Goal: Obtain resource: Obtain resource

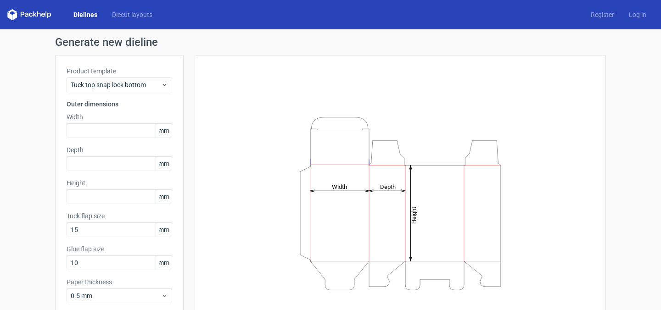
click at [163, 128] on span "mm" at bounding box center [164, 131] width 16 height 14
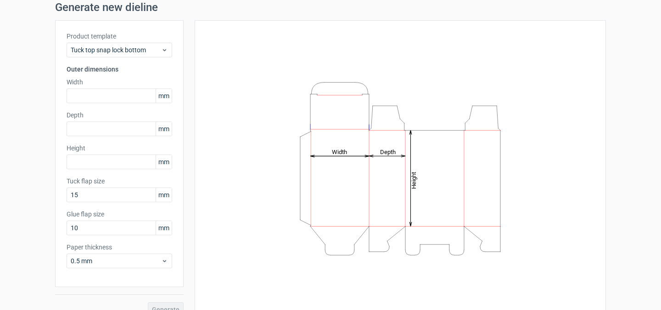
scroll to position [49, 0]
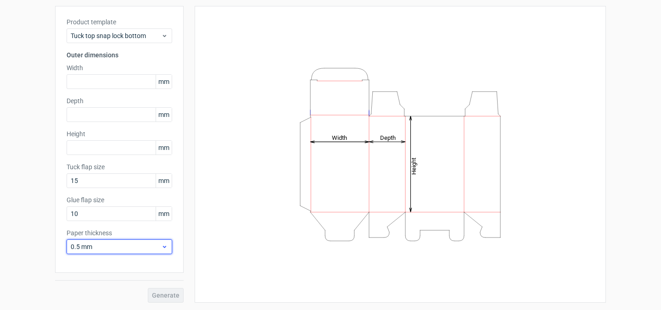
click at [139, 242] on span "0.5 mm" at bounding box center [116, 246] width 90 height 9
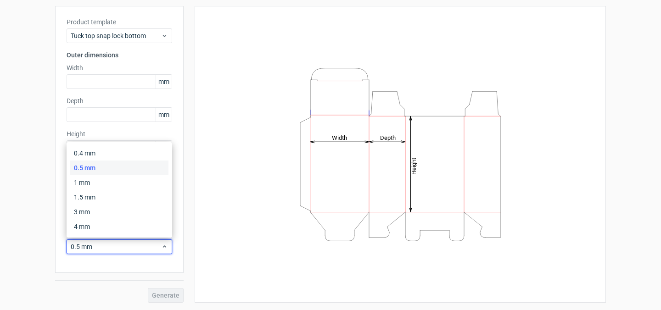
click at [12, 191] on div "Generate new dieline Product template Tuck top snap lock bottom Outer dimension…" at bounding box center [330, 145] width 661 height 330
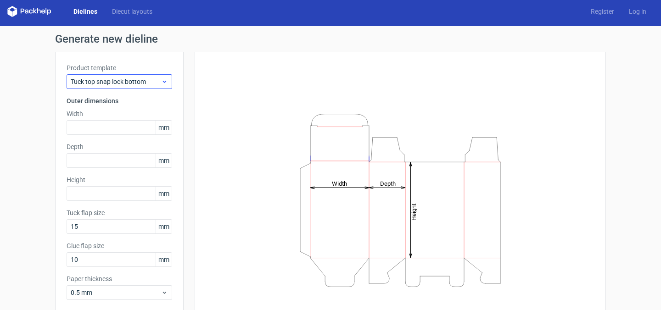
scroll to position [10, 0]
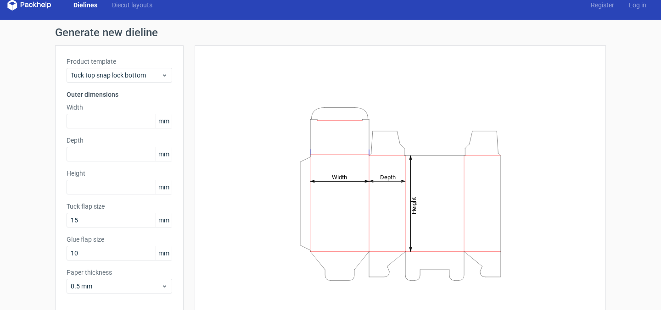
click at [152, 64] on label "Product template" at bounding box center [120, 61] width 106 height 9
click at [152, 79] on span "Tuck top snap lock bottom" at bounding box center [116, 75] width 90 height 9
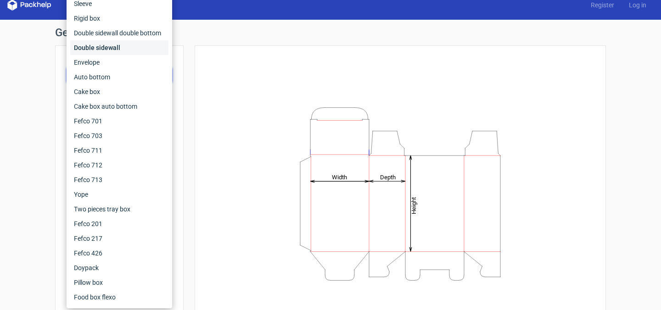
click at [135, 42] on div "Double sidewall" at bounding box center [119, 47] width 98 height 15
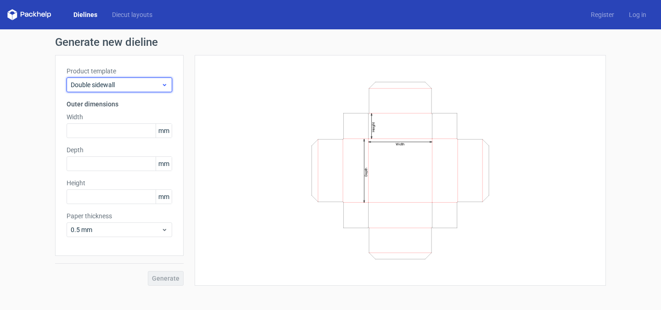
click at [126, 82] on span "Double sidewall" at bounding box center [116, 84] width 90 height 9
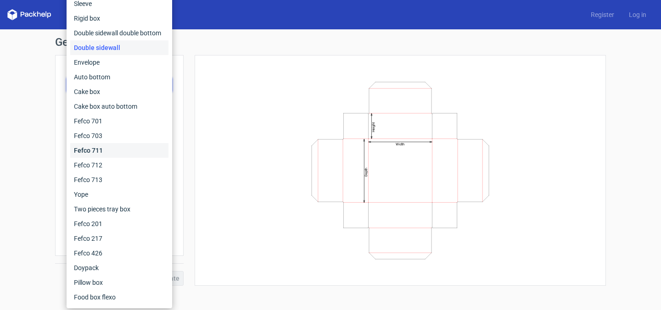
click at [126, 149] on div "Fefco 711" at bounding box center [119, 150] width 98 height 15
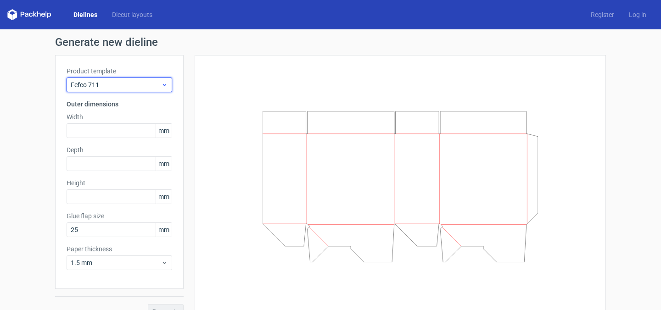
click at [148, 86] on span "Fefco 711" at bounding box center [116, 84] width 90 height 9
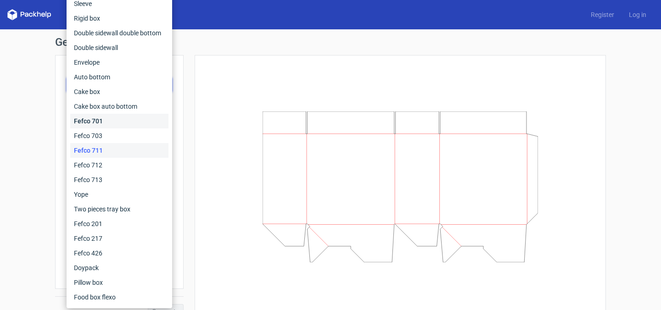
click at [146, 120] on div "Fefco 701" at bounding box center [119, 121] width 98 height 15
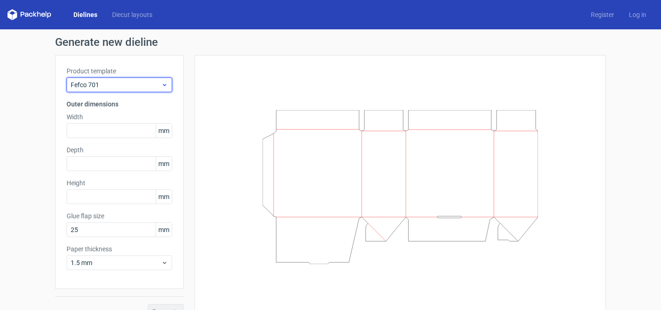
click at [150, 82] on span "Fefco 701" at bounding box center [116, 84] width 90 height 9
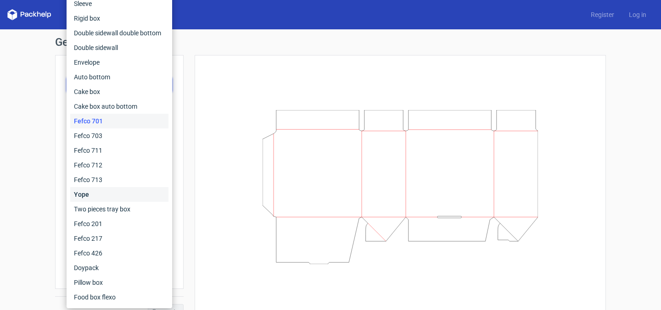
click at [127, 190] on div "Yope" at bounding box center [119, 194] width 98 height 15
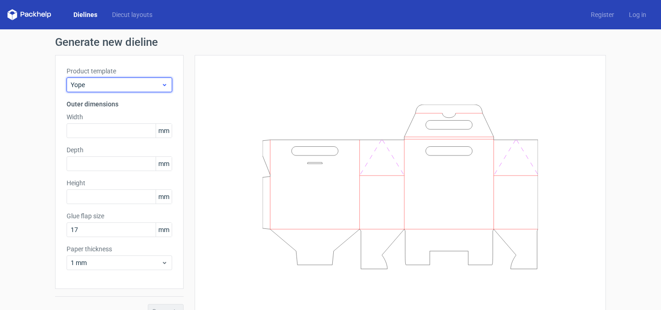
click at [151, 82] on span "Yope" at bounding box center [116, 84] width 90 height 9
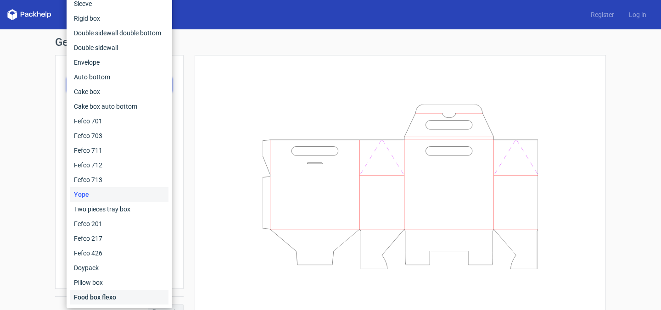
click at [123, 290] on div "Food box flexo" at bounding box center [119, 297] width 98 height 15
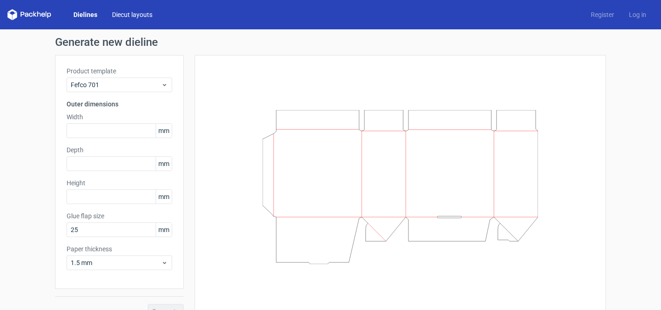
click at [128, 19] on link "Diecut layouts" at bounding box center [132, 14] width 55 height 9
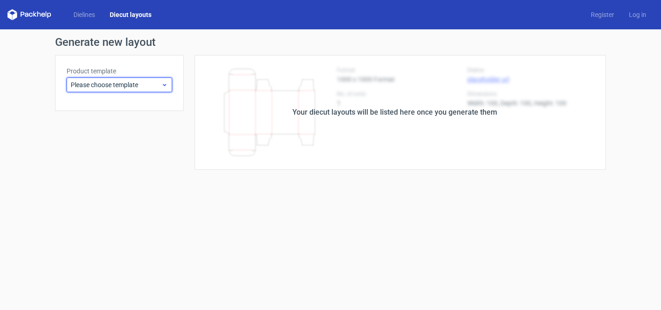
click at [164, 89] on div "Please choose template" at bounding box center [120, 85] width 106 height 15
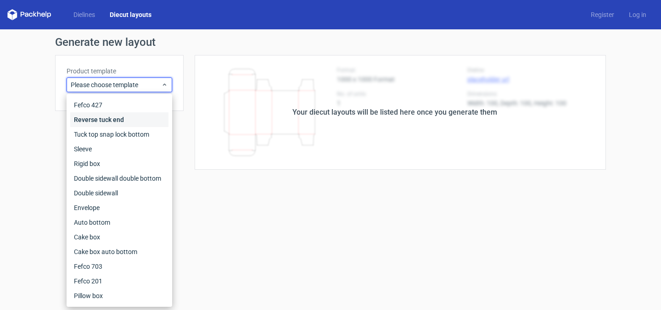
click at [145, 118] on div "Reverse tuck end" at bounding box center [119, 119] width 98 height 15
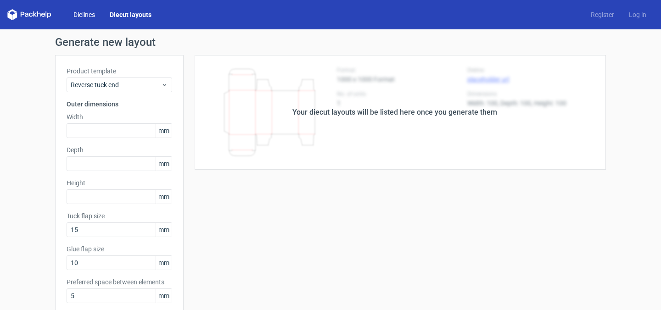
click at [92, 17] on link "Dielines" at bounding box center [84, 14] width 36 height 9
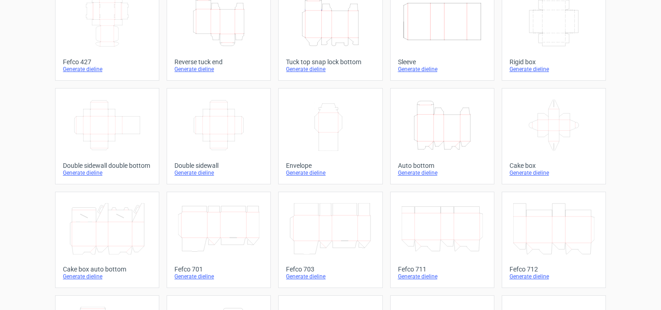
scroll to position [85, 0]
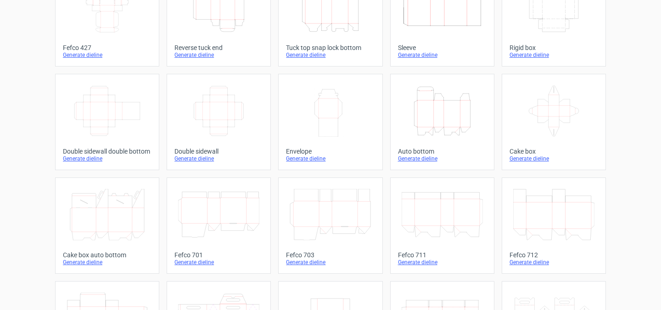
click at [467, 115] on icon "Height Depth Width" at bounding box center [442, 110] width 81 height 51
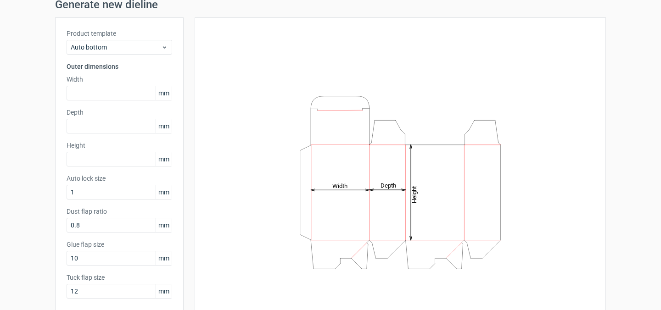
scroll to position [34, 0]
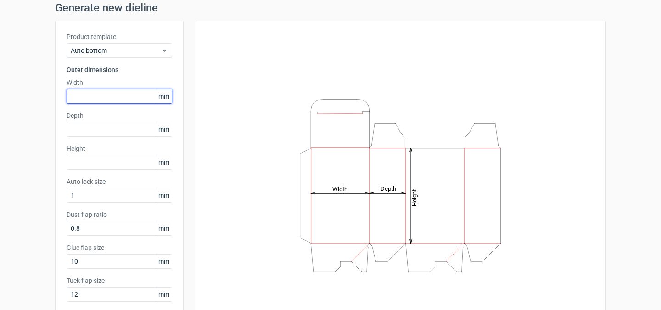
click at [100, 95] on input "text" at bounding box center [120, 96] width 106 height 15
type input "150"
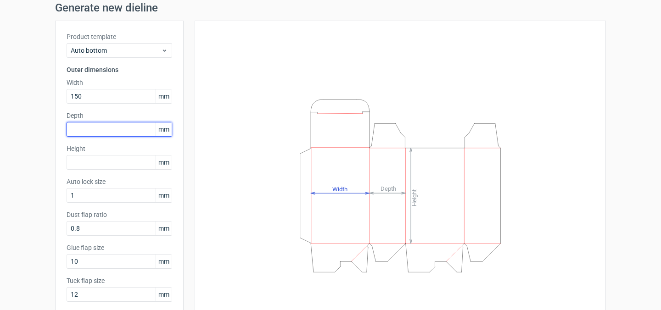
click at [101, 133] on input "text" at bounding box center [120, 129] width 106 height 15
type input "55"
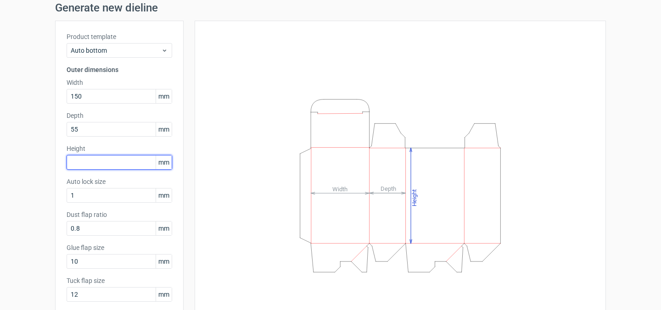
click at [105, 158] on input "text" at bounding box center [120, 162] width 106 height 15
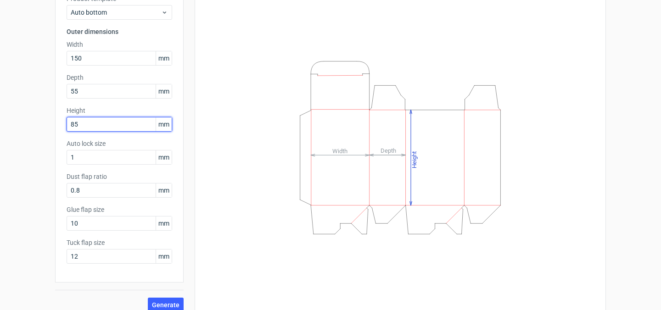
scroll to position [82, 0]
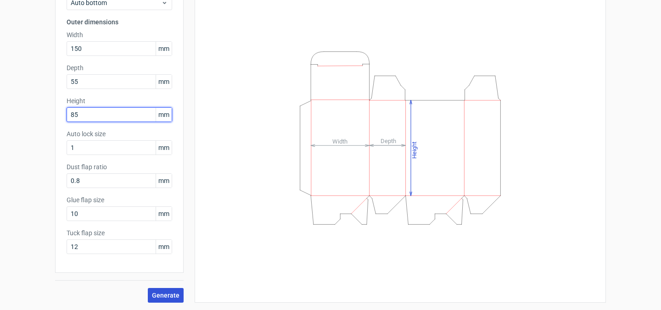
type input "85"
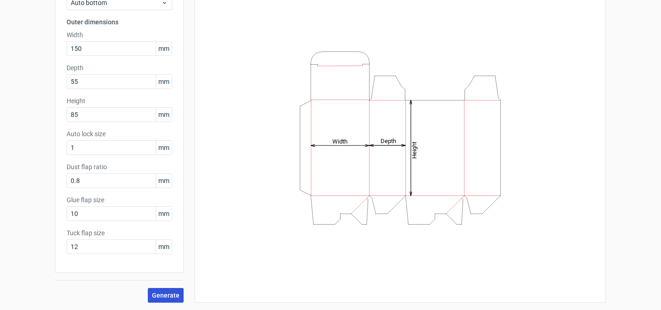
click at [158, 298] on span "Generate" at bounding box center [166, 295] width 28 height 6
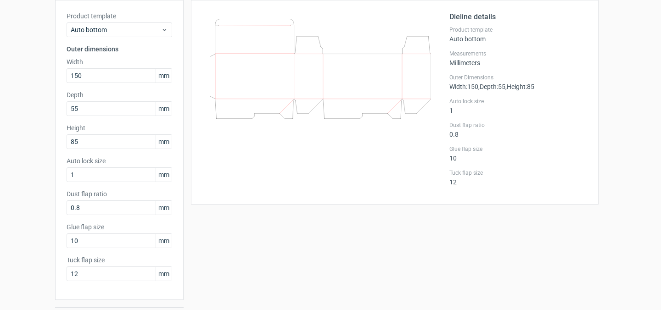
scroll to position [67, 0]
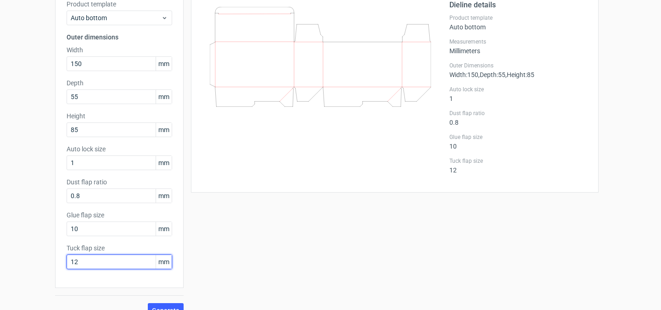
drag, startPoint x: 90, startPoint y: 265, endPoint x: 25, endPoint y: 265, distance: 64.7
click at [25, 265] on div "Generate new dieline Product template Auto bottom Outer dimensions Width 150 mm…" at bounding box center [330, 143] width 661 height 363
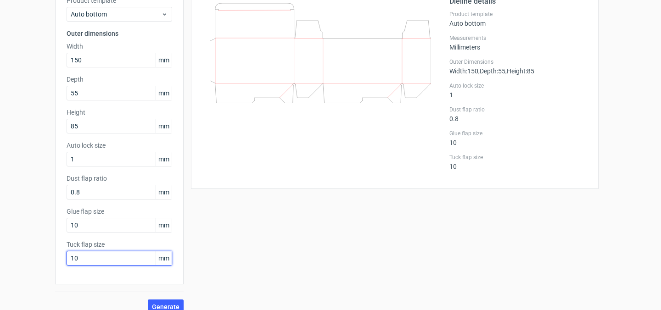
scroll to position [82, 0]
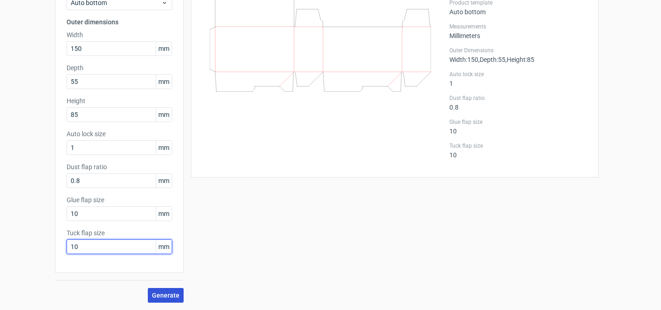
type input "10"
click at [169, 294] on span "Generate" at bounding box center [166, 295] width 28 height 6
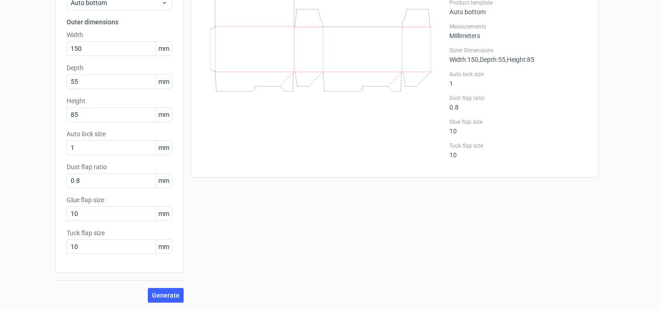
click at [225, 239] on div "Auto bottom 150x55x85mm Generate diecut layout Download file Dieline details Pr…" at bounding box center [395, 129] width 422 height 348
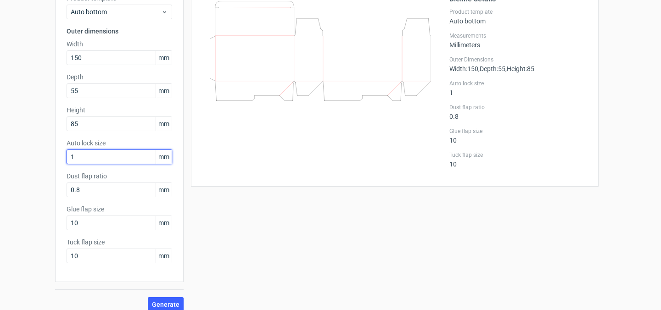
drag, startPoint x: 103, startPoint y: 156, endPoint x: 70, endPoint y: 156, distance: 33.1
click at [70, 156] on input "1" at bounding box center [120, 157] width 106 height 15
type input "4"
click at [148, 297] on button "Generate" at bounding box center [166, 304] width 36 height 15
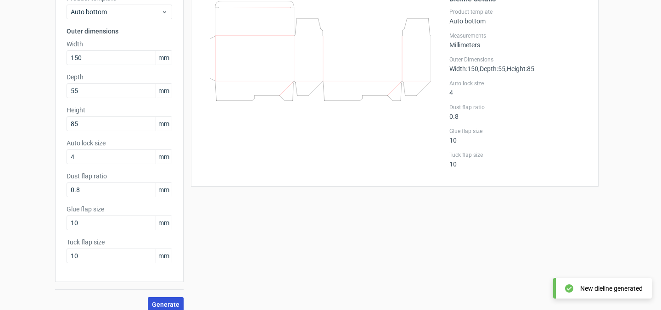
click at [170, 304] on span "Generate" at bounding box center [166, 305] width 28 height 6
click at [171, 303] on span "Generate" at bounding box center [166, 305] width 28 height 6
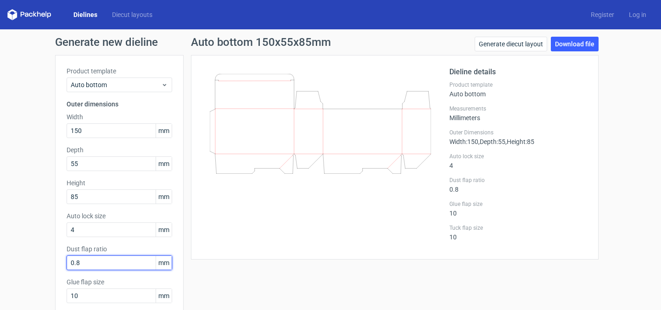
click at [84, 263] on input "0.8" at bounding box center [120, 263] width 106 height 15
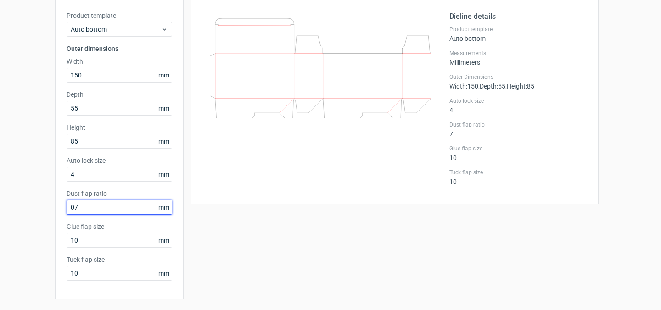
scroll to position [76, 0]
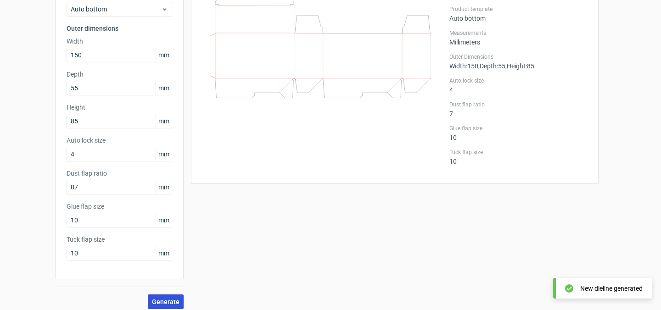
click at [170, 303] on span "Generate" at bounding box center [166, 302] width 28 height 6
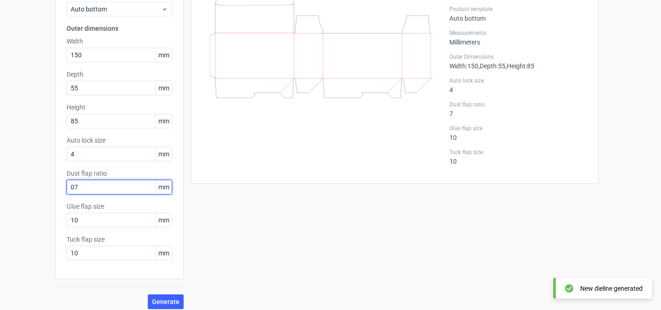
click at [74, 185] on input "07" at bounding box center [120, 187] width 106 height 15
click at [73, 185] on input "07" at bounding box center [120, 187] width 106 height 15
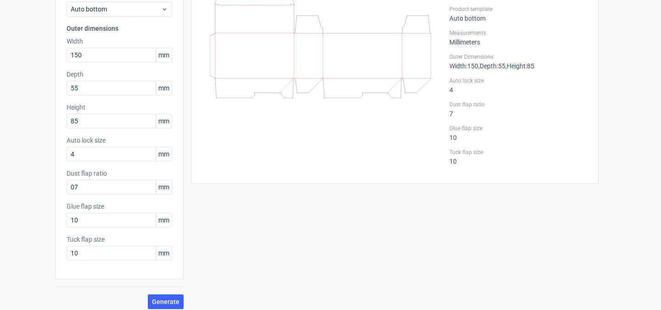
click at [14, 71] on div "Generate new dieline Product template Auto bottom Outer dimensions Width 150 mm…" at bounding box center [330, 135] width 661 height 363
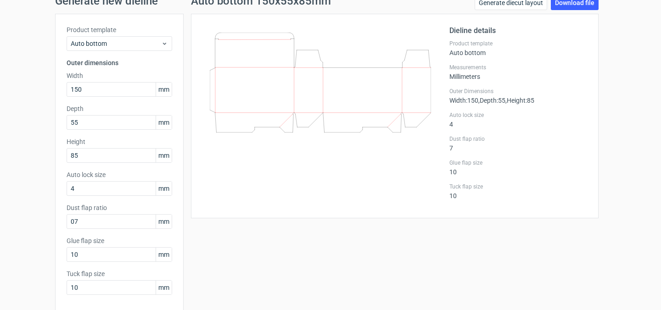
scroll to position [78, 0]
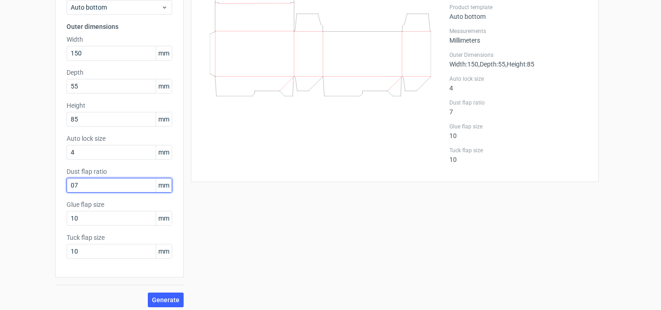
click at [73, 185] on input "07" at bounding box center [120, 185] width 106 height 15
click at [74, 185] on input "07" at bounding box center [120, 185] width 106 height 15
type input "07"
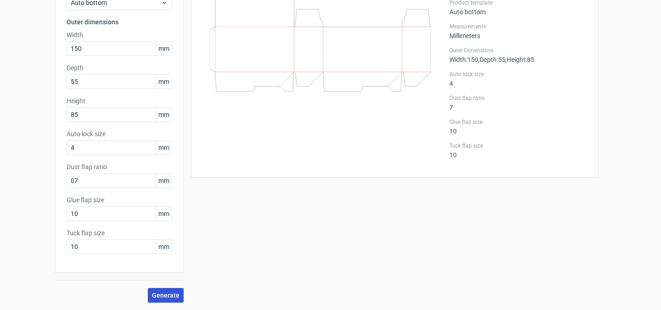
click at [156, 291] on button "Generate" at bounding box center [166, 295] width 36 height 15
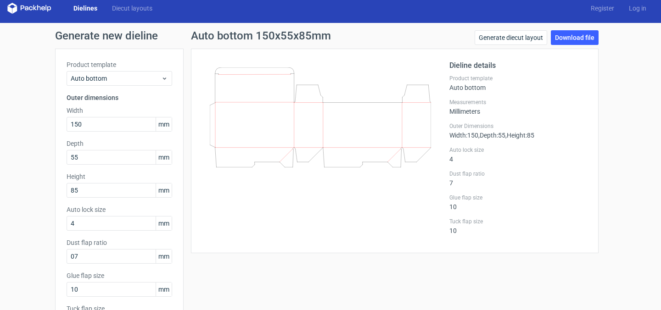
scroll to position [3, 0]
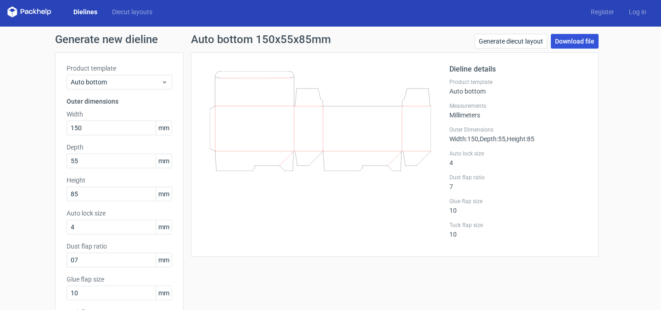
click at [583, 44] on link "Download file" at bounding box center [575, 41] width 48 height 15
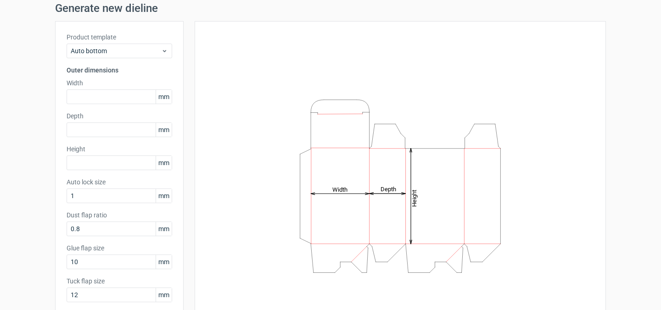
scroll to position [82, 0]
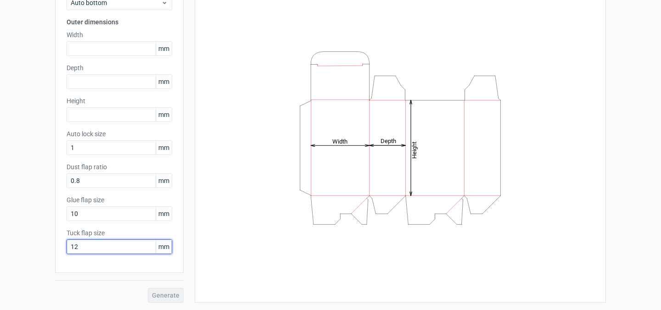
drag, startPoint x: 97, startPoint y: 246, endPoint x: 1, endPoint y: 246, distance: 95.9
click at [1, 246] on div "Generate new dieline Product template Auto bottom Outer dimensions Width mm Dep…" at bounding box center [330, 128] width 661 height 363
type input "10"
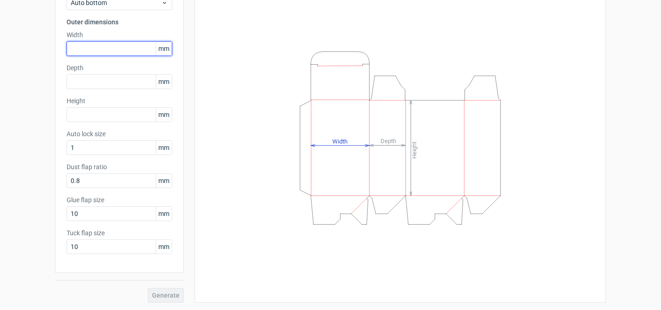
click at [102, 53] on input "text" at bounding box center [120, 48] width 106 height 15
type input "150"
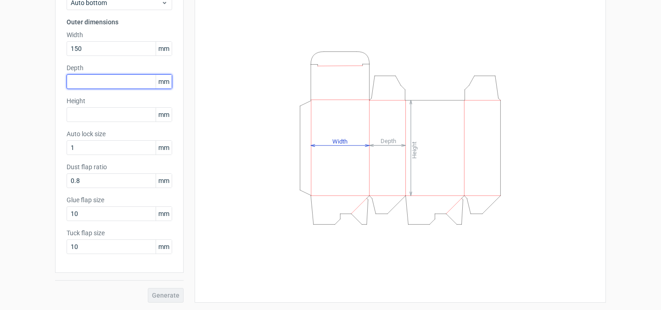
click at [98, 83] on input "text" at bounding box center [120, 81] width 106 height 15
type input "55"
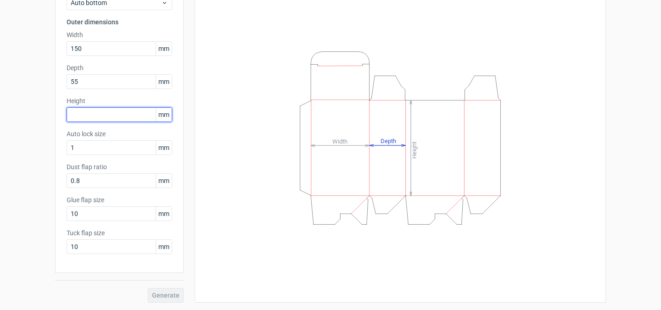
click at [106, 117] on input "text" at bounding box center [120, 114] width 106 height 15
type input "85"
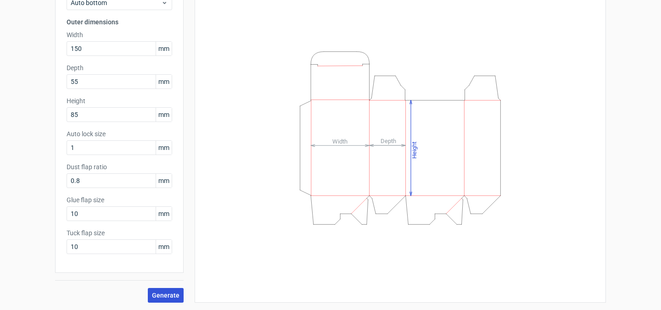
click at [167, 294] on span "Generate" at bounding box center [166, 295] width 28 height 6
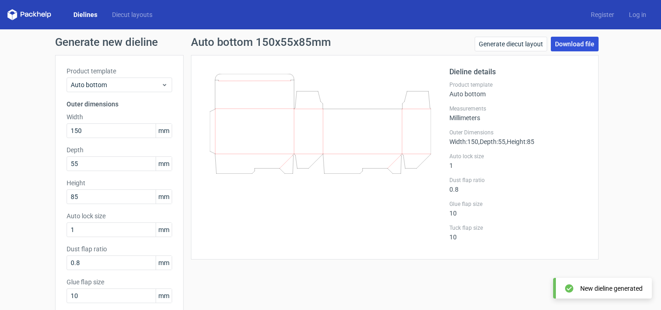
click at [564, 39] on link "Download file" at bounding box center [575, 44] width 48 height 15
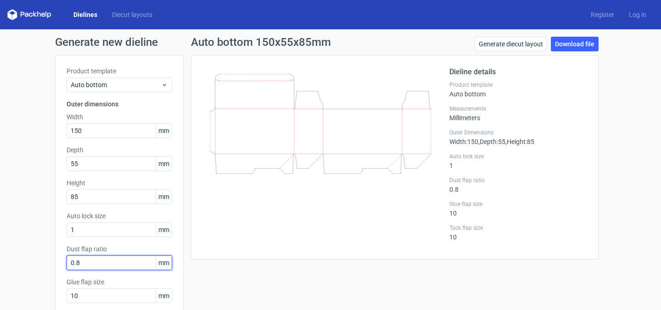
click at [87, 266] on input "0.8" at bounding box center [120, 263] width 106 height 15
type input "0"
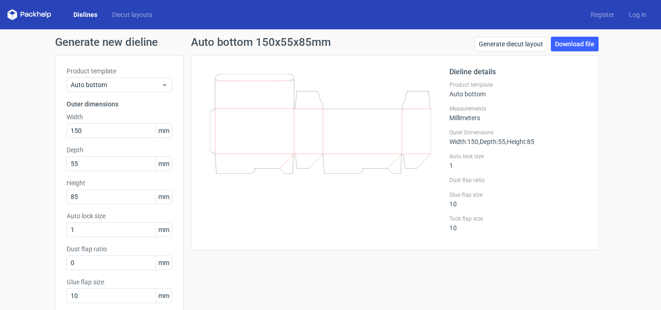
click at [399, 276] on div "Auto bottom 150x55x85mm Generate diecut layout Download file Dieline details Pr…" at bounding box center [395, 211] width 422 height 348
click at [566, 45] on link "Download file" at bounding box center [575, 44] width 48 height 15
